Goal: Task Accomplishment & Management: Use online tool/utility

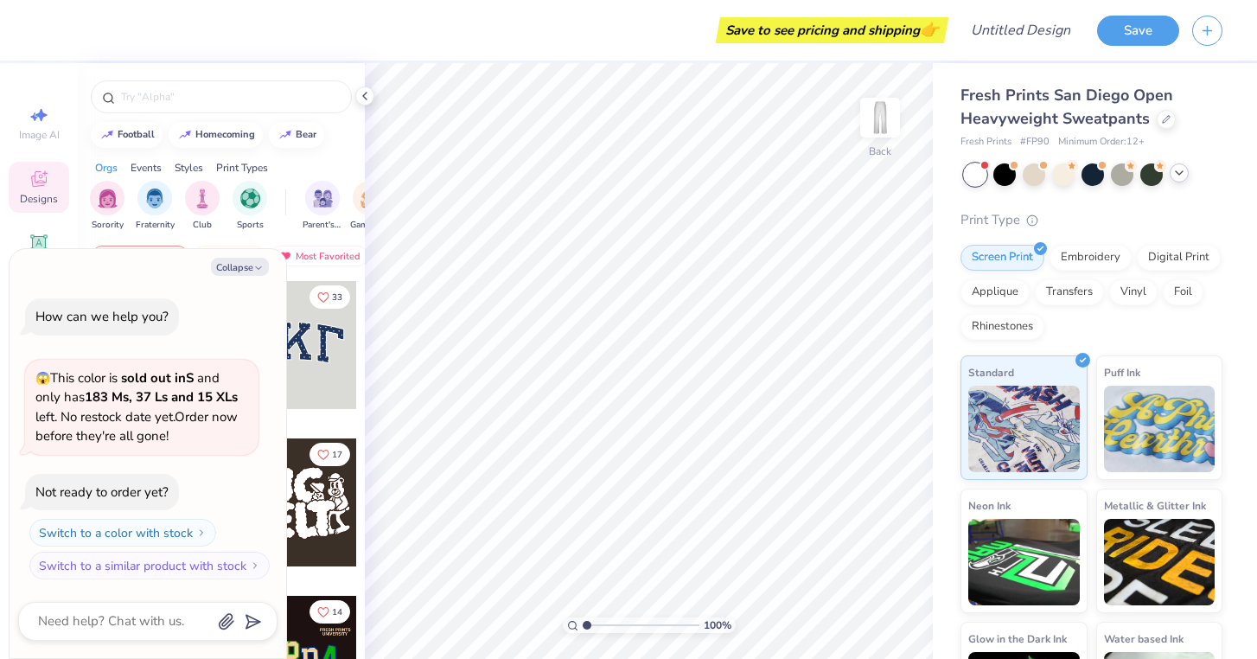
click at [1186, 177] on div at bounding box center [1179, 172] width 19 height 19
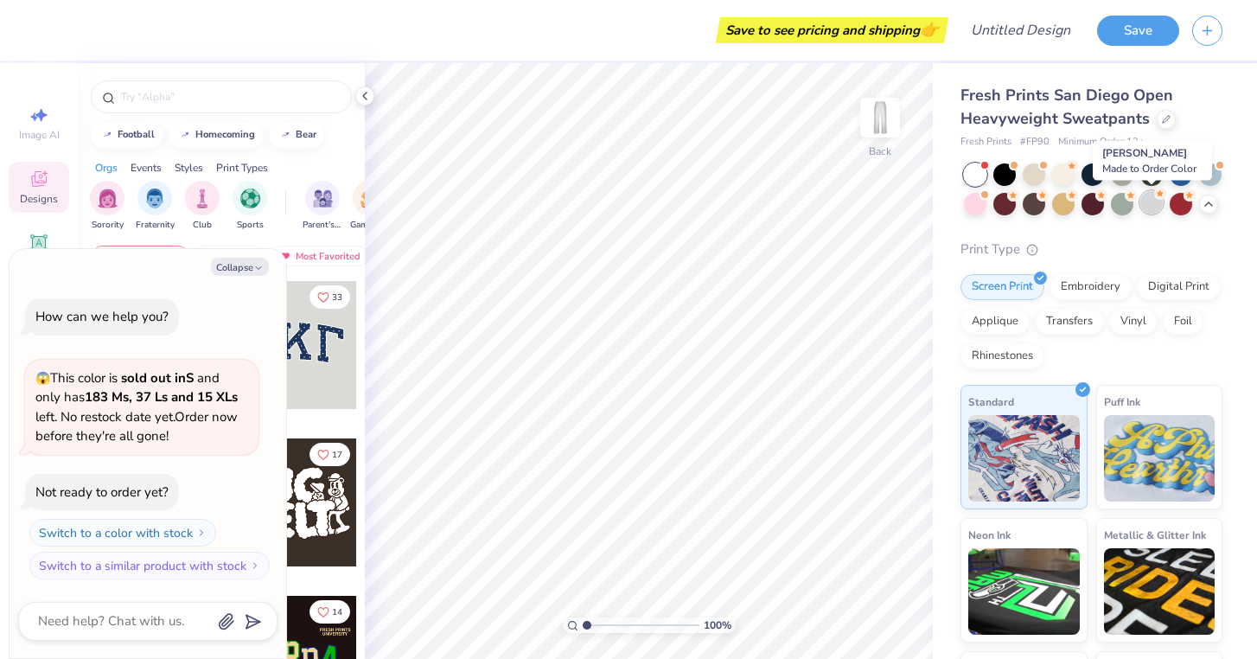
click at [1152, 203] on div at bounding box center [1152, 202] width 22 height 22
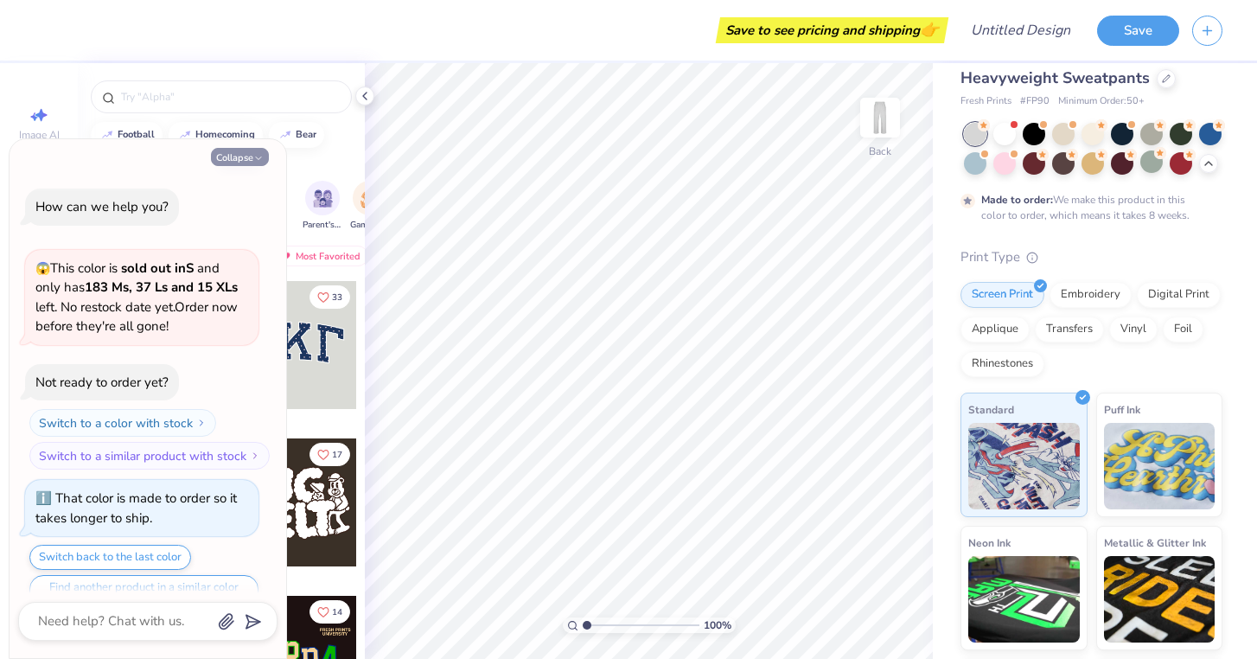
click at [241, 163] on button "Collapse" at bounding box center [240, 157] width 58 height 18
type textarea "x"
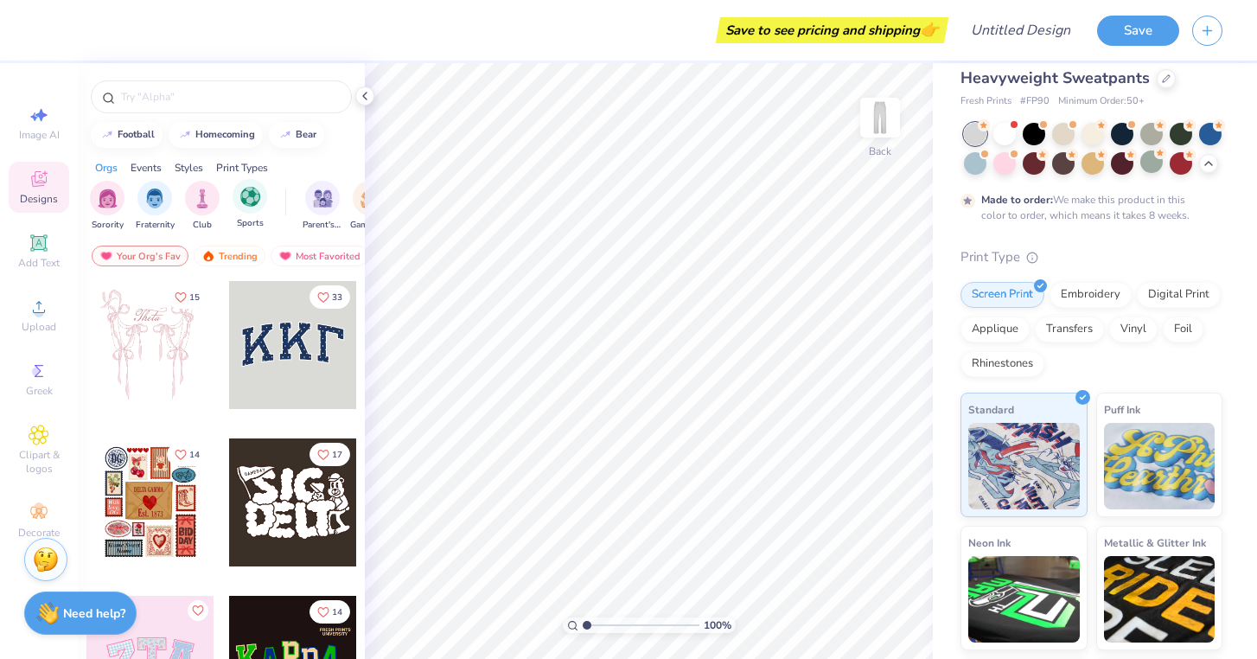
click at [237, 209] on div "Sports" at bounding box center [250, 204] width 35 height 51
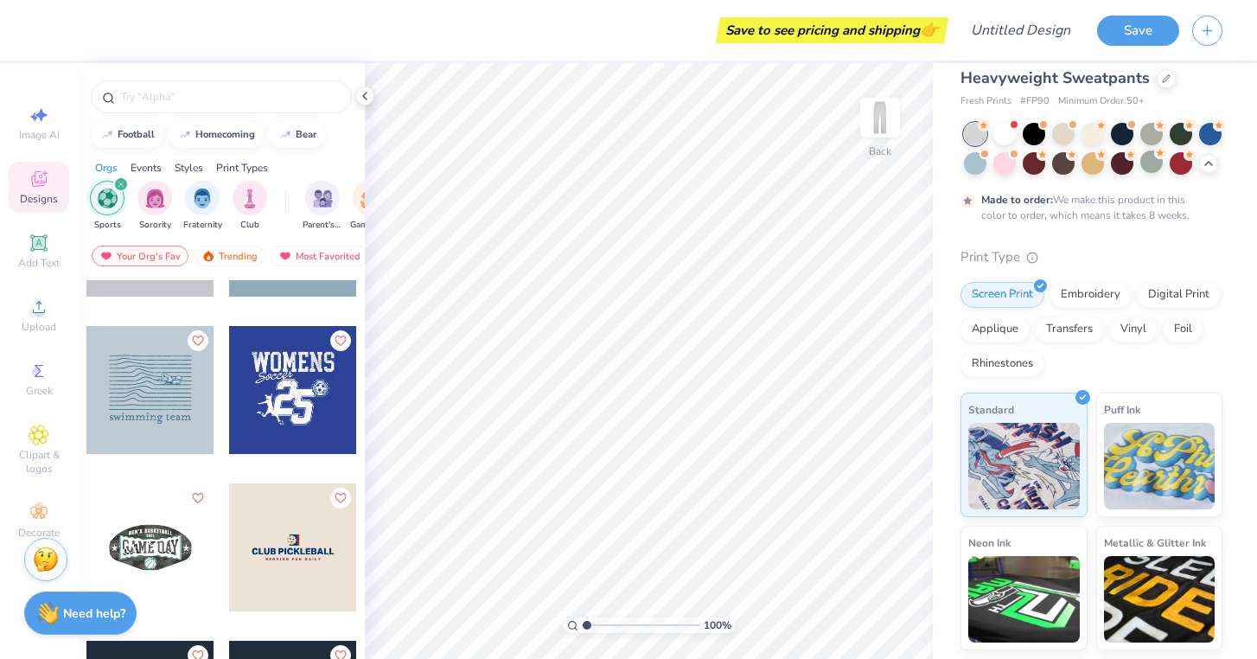
scroll to position [2227, 0]
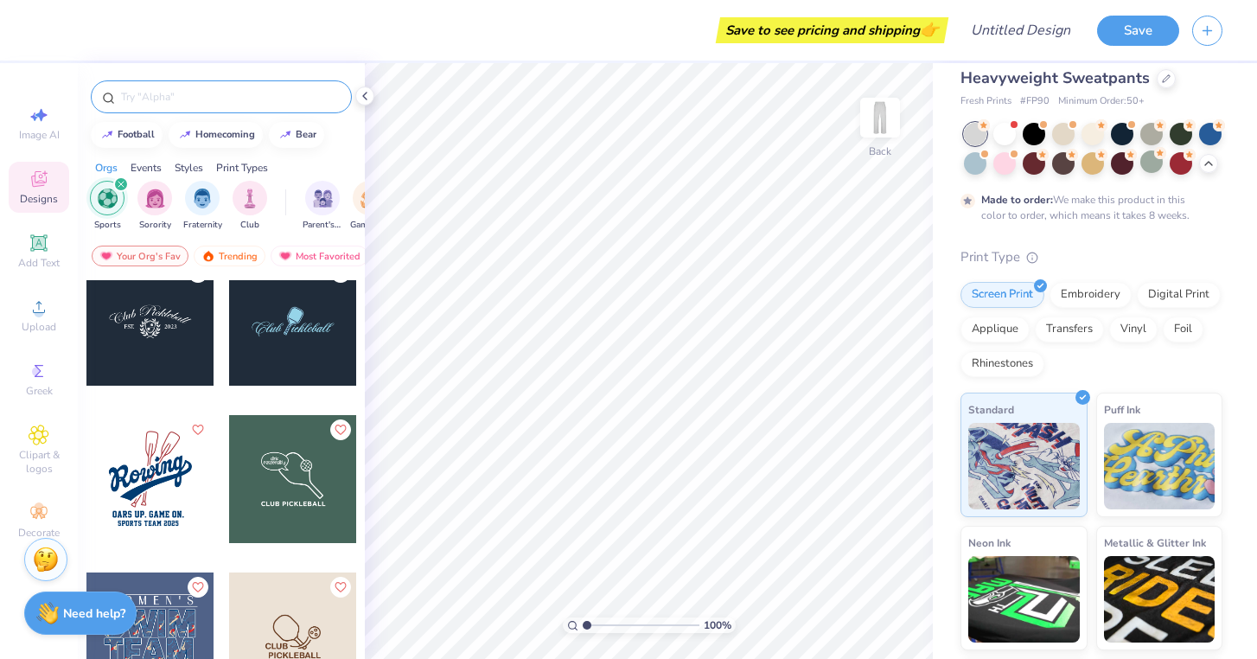
click at [187, 93] on input "text" at bounding box center [229, 96] width 221 height 17
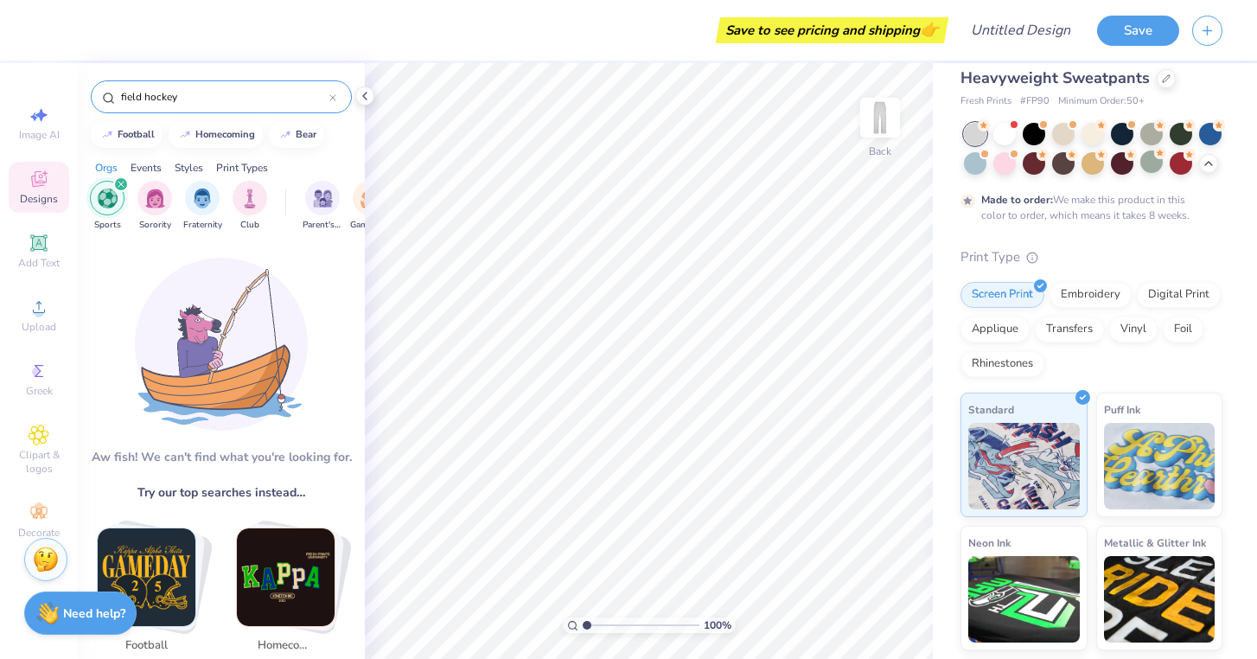
type input "field hockey"
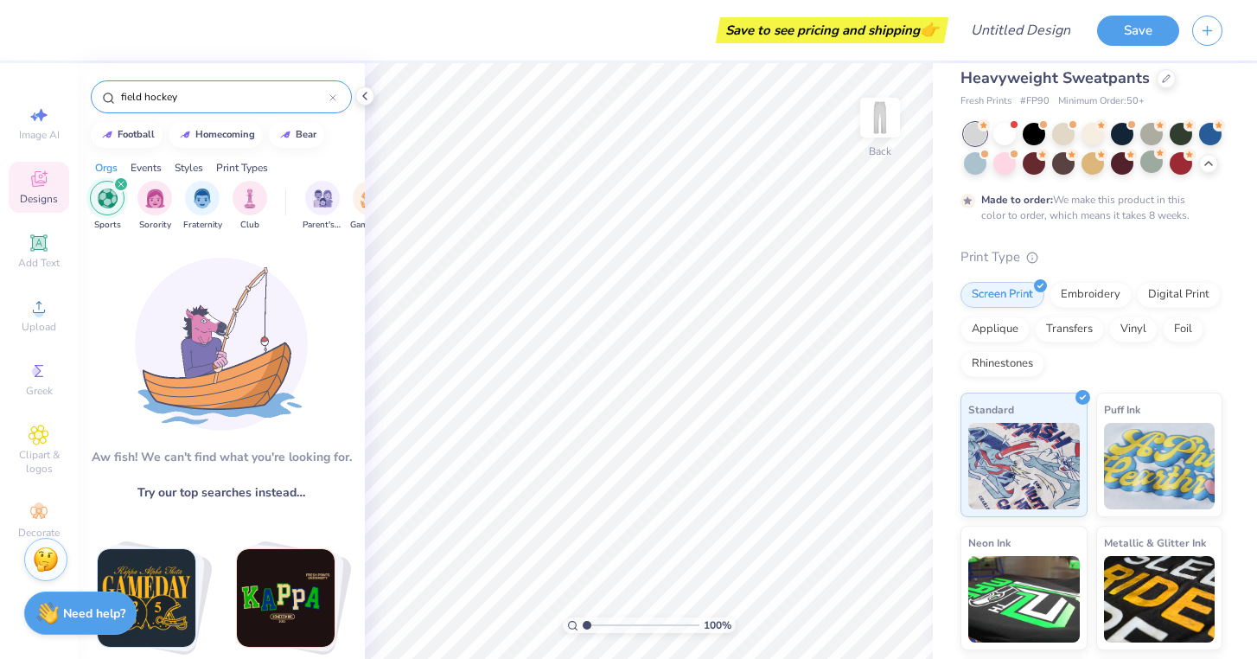
click at [214, 112] on div "field hockey" at bounding box center [221, 96] width 261 height 33
click at [202, 97] on input "field hockey" at bounding box center [224, 96] width 210 height 17
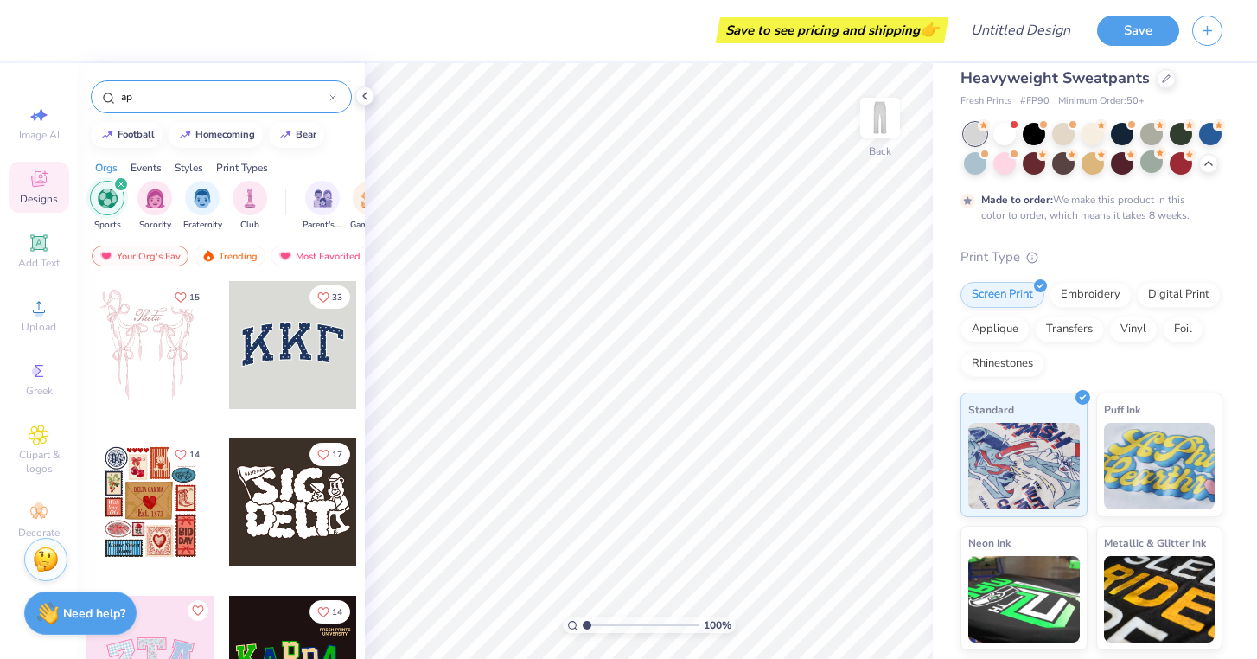
type input "a"
click at [43, 197] on span "Designs" at bounding box center [39, 199] width 38 height 14
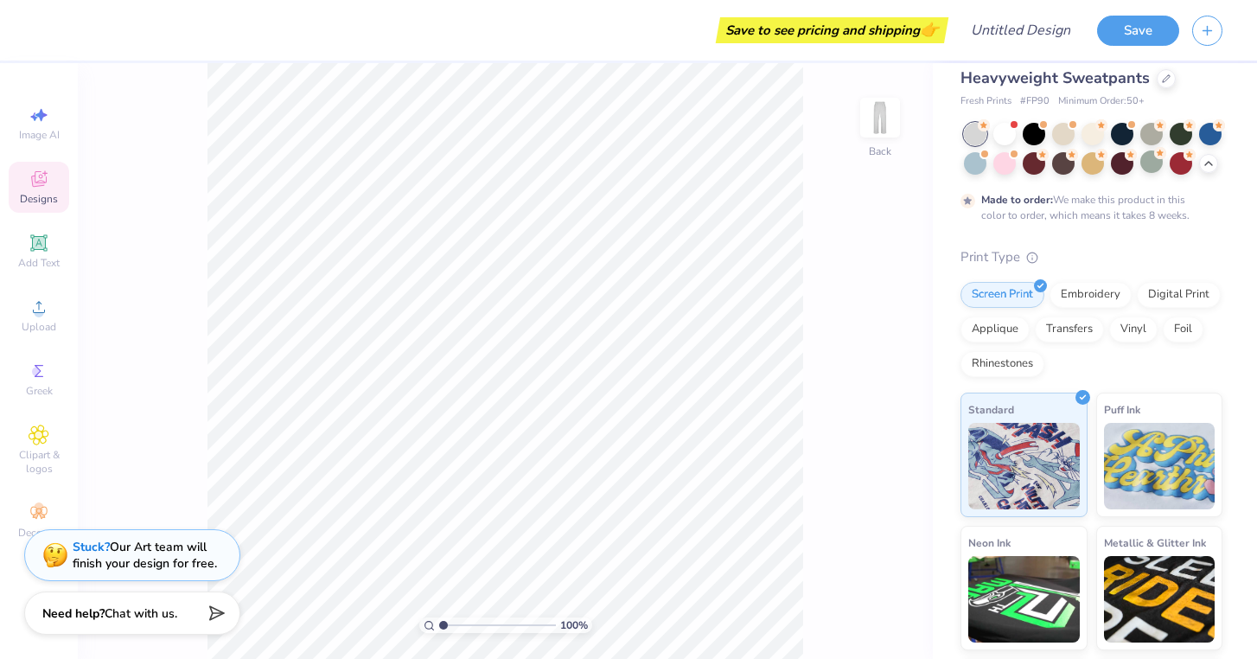
click at [42, 189] on icon at bounding box center [39, 179] width 21 height 21
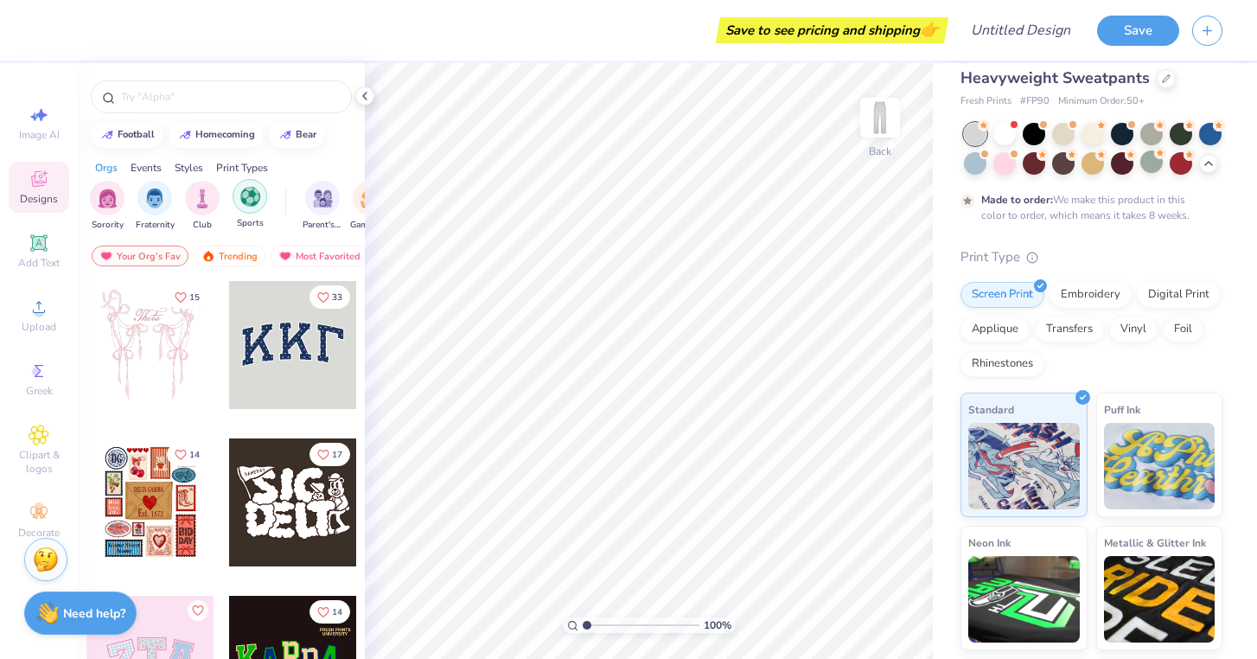
click at [253, 208] on div "filter for Sports" at bounding box center [250, 196] width 35 height 35
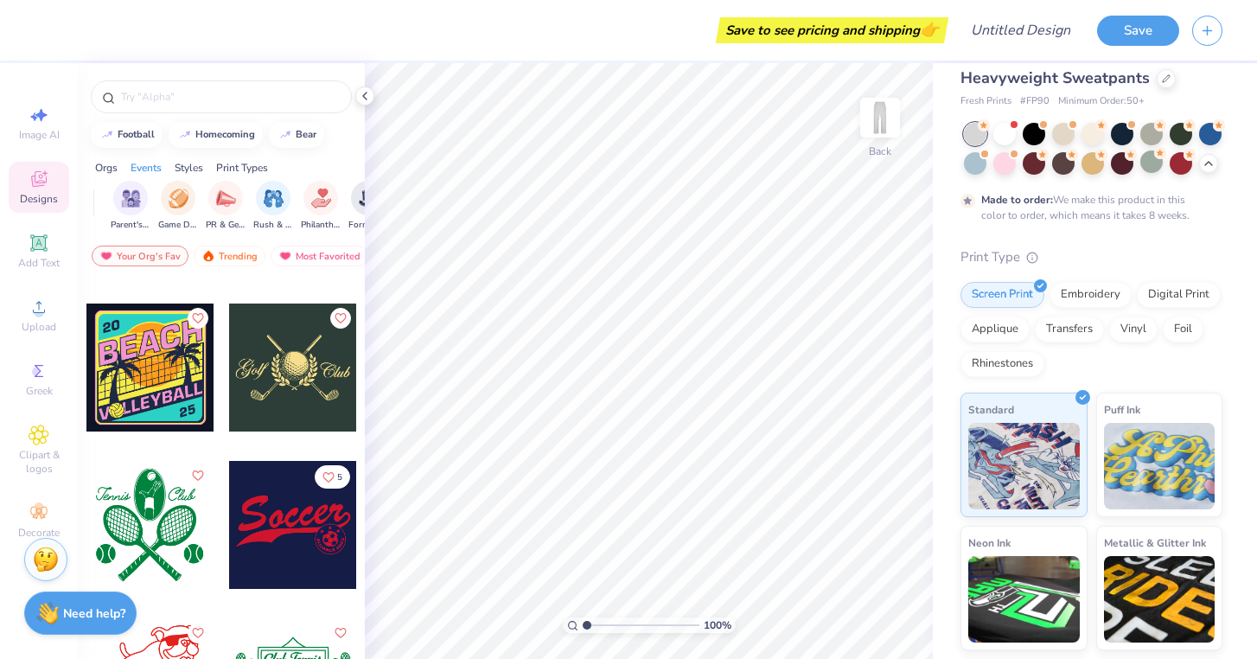
scroll to position [0, 205]
click at [159, 200] on img "filter for Game Day" at bounding box center [166, 197] width 20 height 20
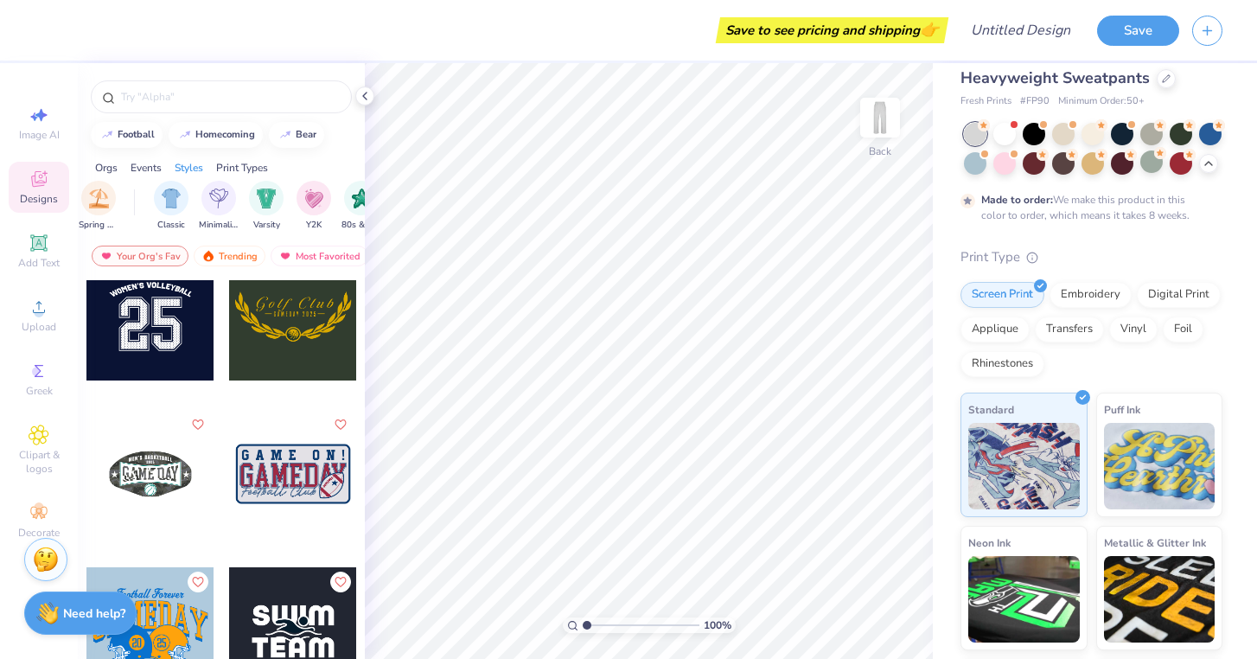
scroll to position [0, 860]
click at [245, 199] on img "filter for Varsity" at bounding box center [250, 197] width 20 height 20
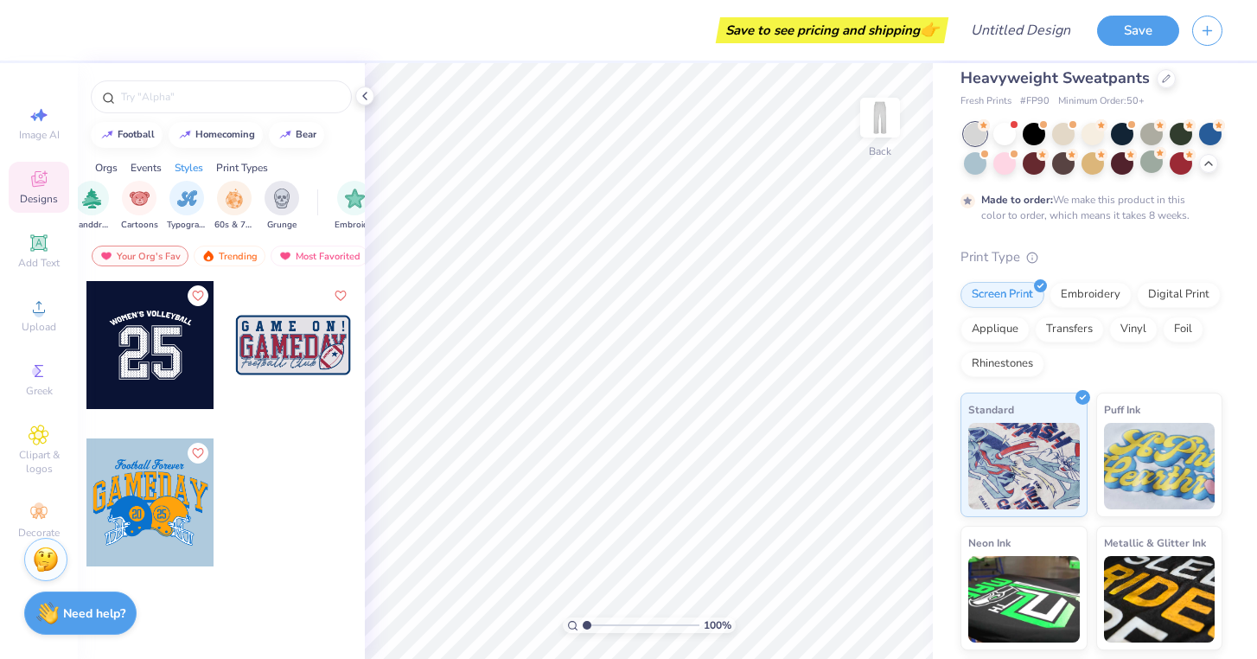
scroll to position [0, 1166]
click at [180, 208] on div "filter for Typography" at bounding box center [180, 196] width 35 height 35
click at [183, 205] on img "filter for Patches" at bounding box center [179, 197] width 20 height 20
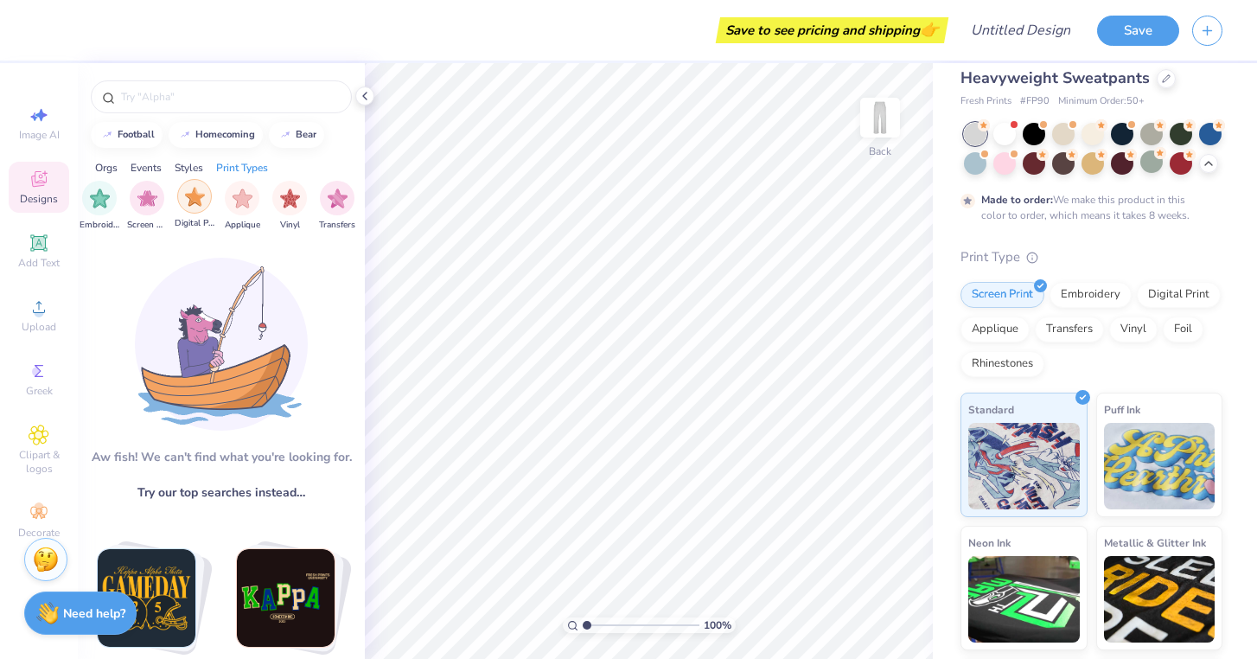
scroll to position [0, 1464]
click at [45, 251] on icon at bounding box center [38, 242] width 16 height 16
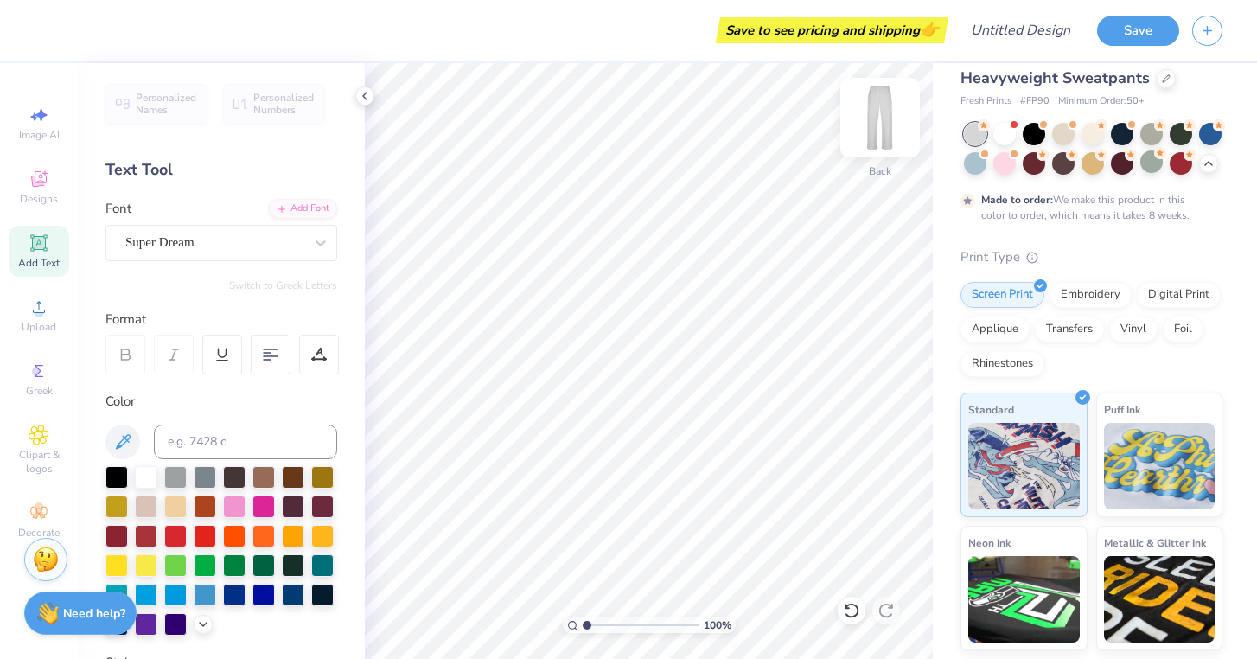
click at [881, 113] on img at bounding box center [880, 117] width 69 height 69
click at [44, 249] on icon at bounding box center [38, 242] width 13 height 13
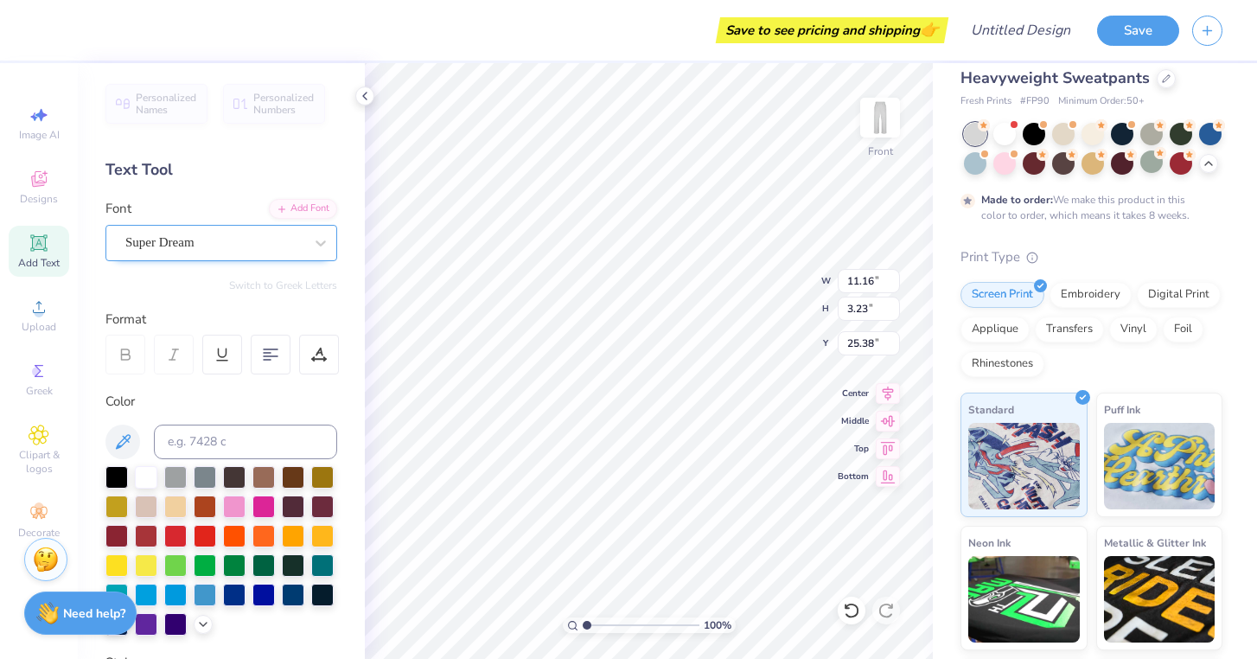
type textarea "Bruins"
click at [284, 239] on div "Super Dream" at bounding box center [215, 242] width 182 height 27
click at [276, 243] on div "Super Dream" at bounding box center [215, 242] width 182 height 27
type input "s"
